Goal: Task Accomplishment & Management: Manage account settings

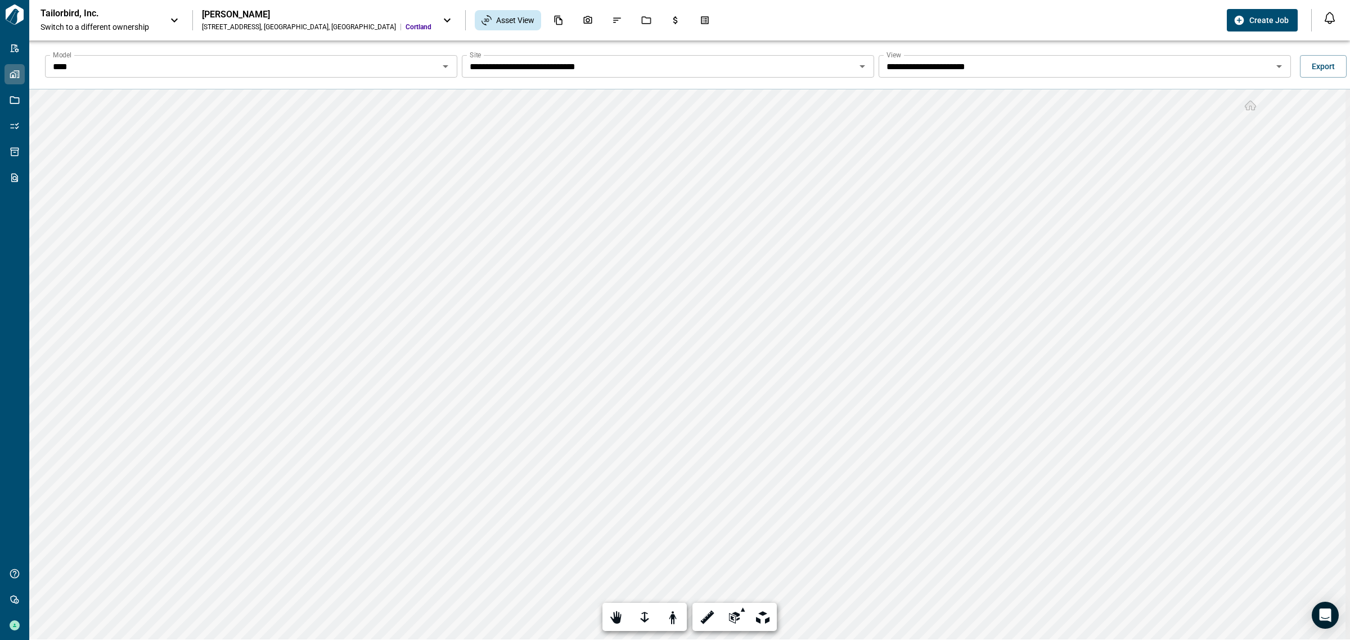
click at [916, 54] on div "**********" at bounding box center [698, 66] width 1321 height 36
click at [917, 77] on div "**********" at bounding box center [1085, 66] width 412 height 22
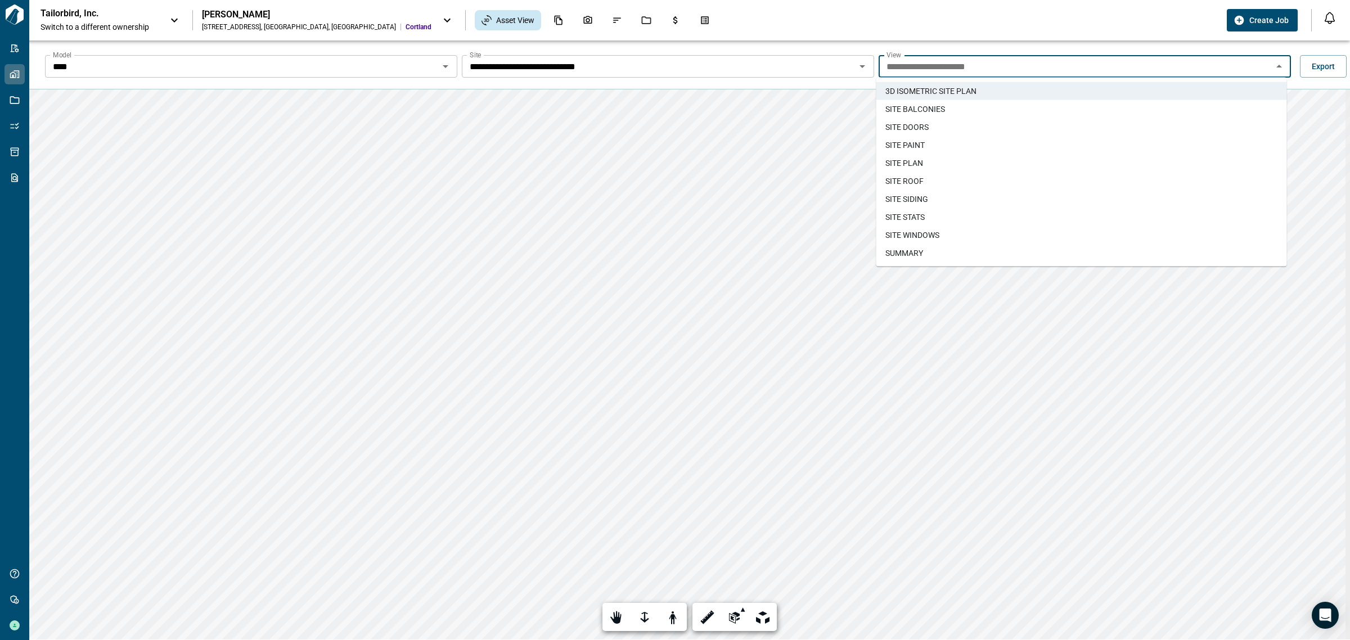
click at [906, 254] on span "SUMMARY" at bounding box center [904, 252] width 38 height 11
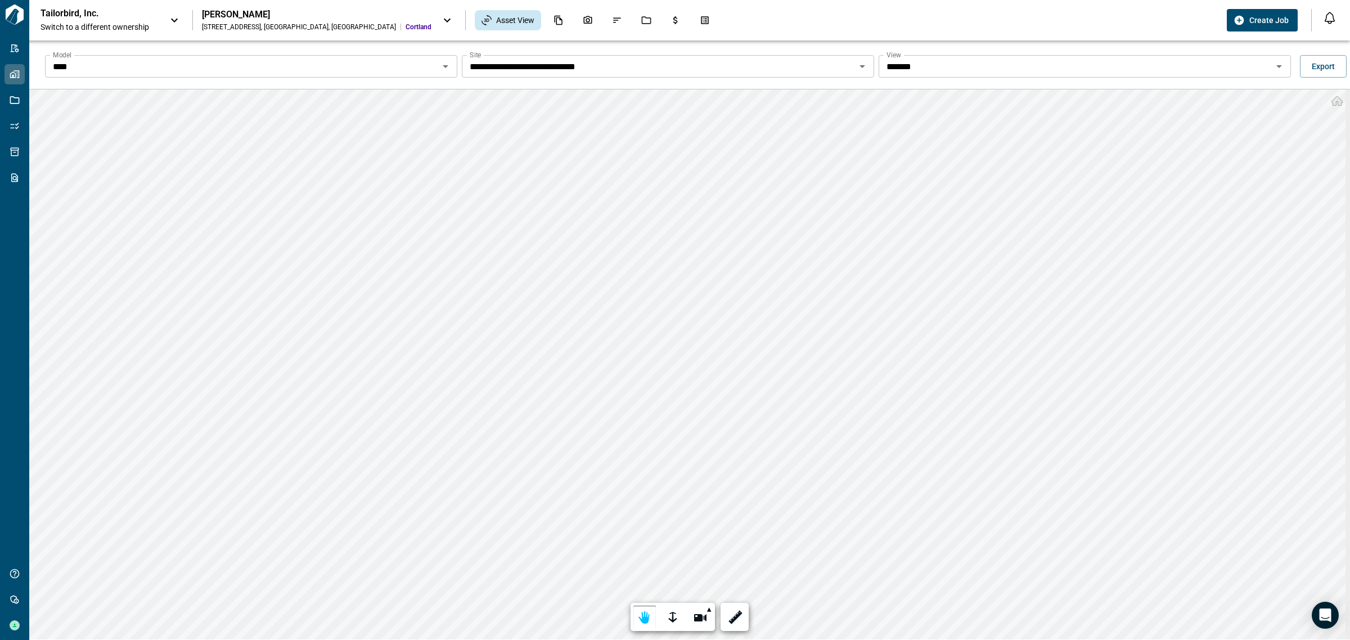
click at [128, 24] on span "Switch to a different ownership" at bounding box center [99, 26] width 118 height 11
